Goal: Information Seeking & Learning: Learn about a topic

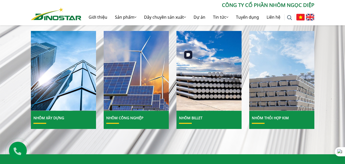
scroll to position [230, 0]
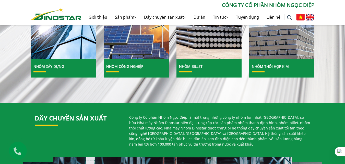
click at [61, 66] on link "Nhôm Xây dựng" at bounding box center [48, 66] width 31 height 5
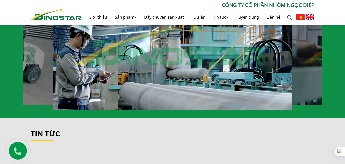
scroll to position [485, 0]
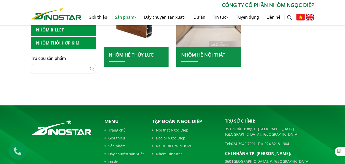
scroll to position [306, 0]
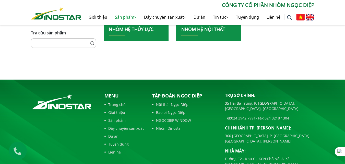
click at [122, 128] on link "Dây chuyền sản xuất" at bounding box center [123, 127] width 39 height 5
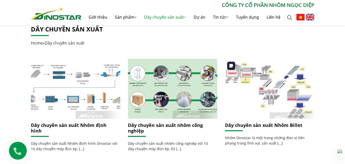
scroll to position [204, 0]
